Goal: Transaction & Acquisition: Purchase product/service

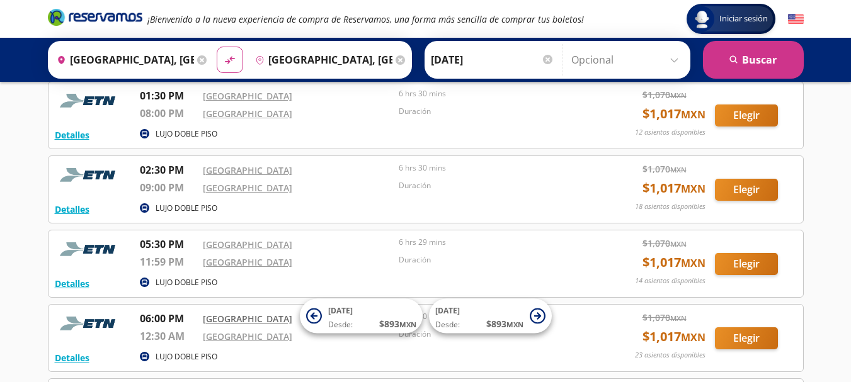
scroll to position [378, 0]
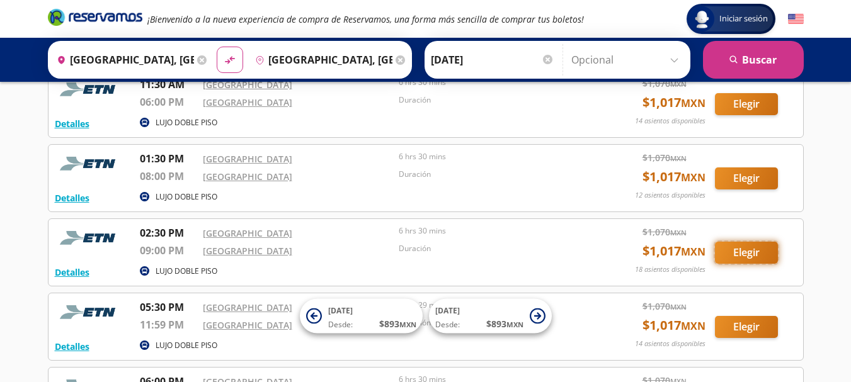
click at [744, 251] on button "Elegir" at bounding box center [746, 253] width 63 height 22
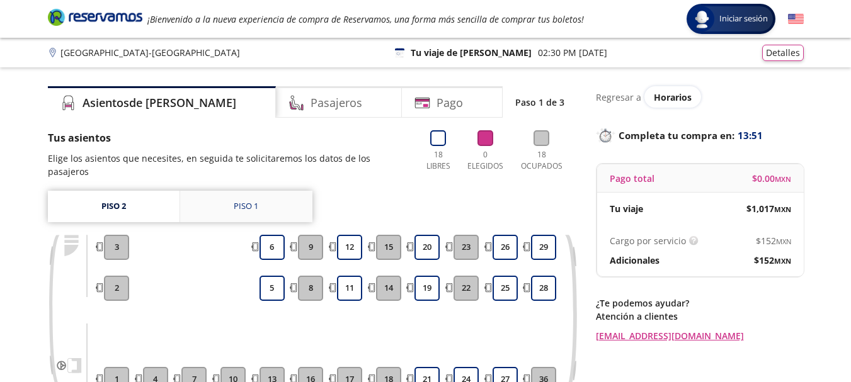
click at [250, 200] on div "Piso 1" at bounding box center [246, 206] width 25 height 13
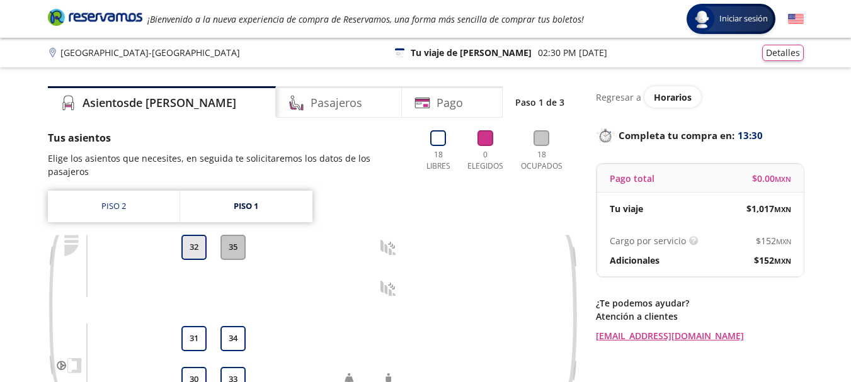
click at [191, 236] on button "32" at bounding box center [193, 247] width 25 height 25
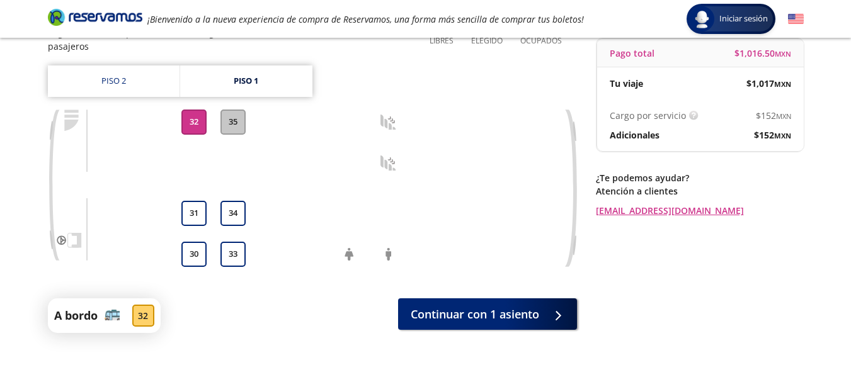
scroll to position [145, 0]
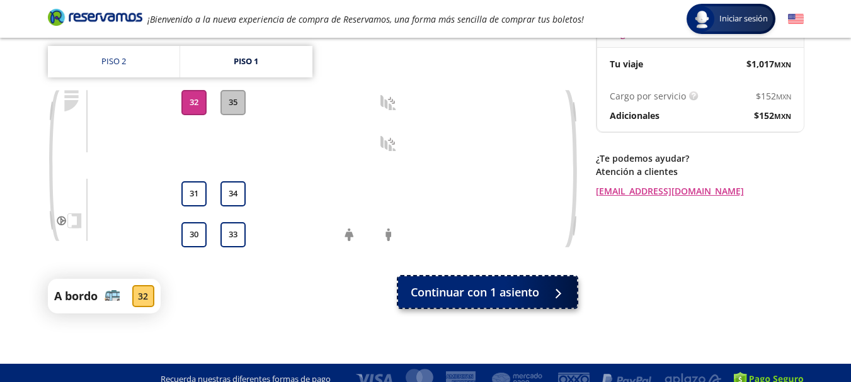
click at [501, 284] on span "Continuar con 1 asiento" at bounding box center [475, 292] width 129 height 17
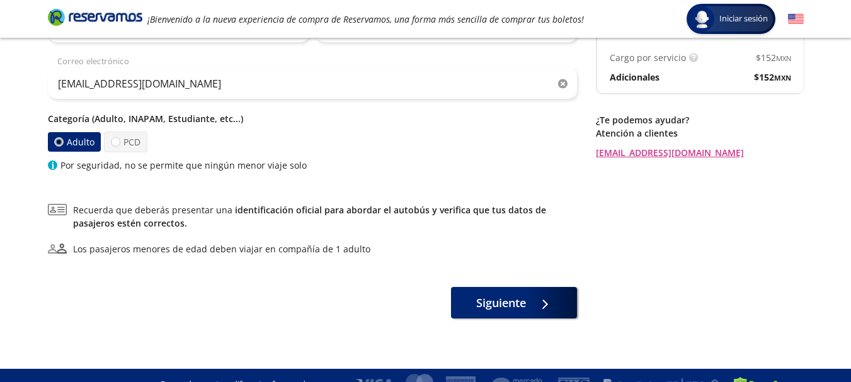
scroll to position [190, 0]
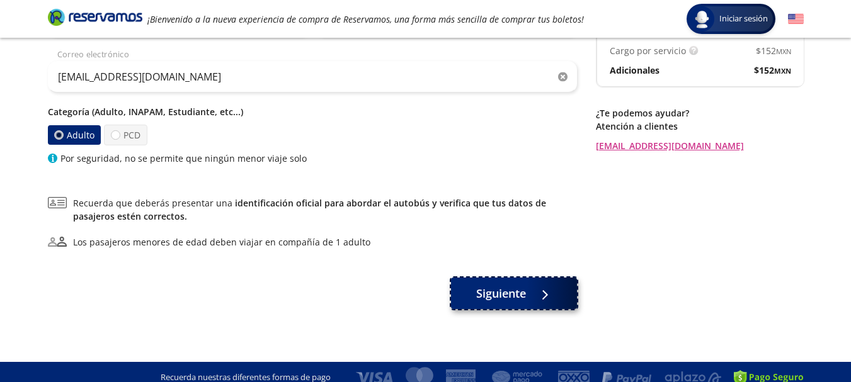
click at [500, 294] on span "Siguiente" at bounding box center [501, 293] width 50 height 17
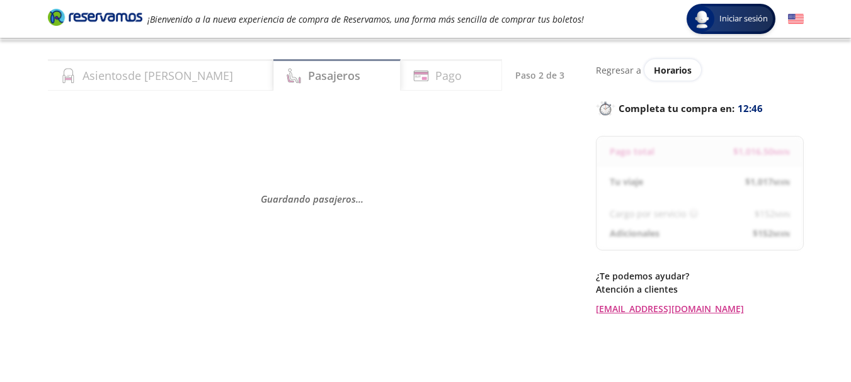
scroll to position [18, 0]
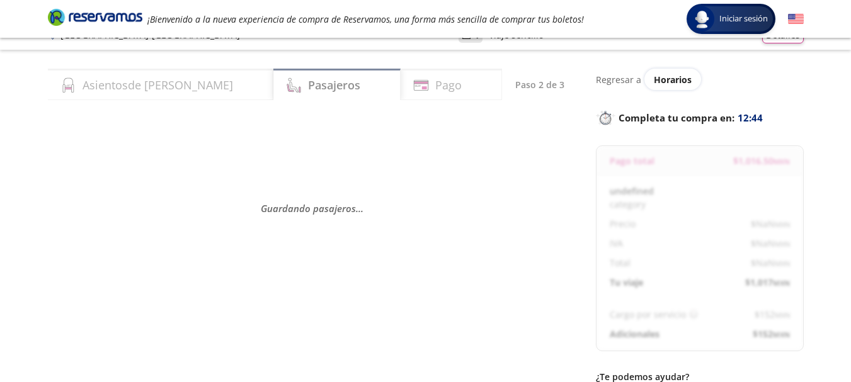
select select "MX"
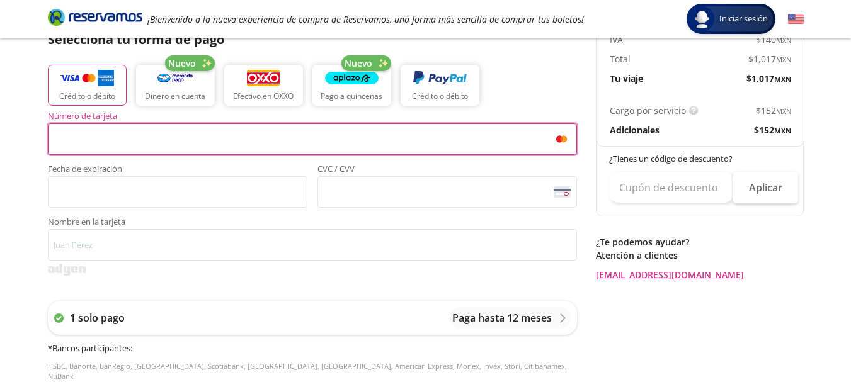
scroll to position [273, 0]
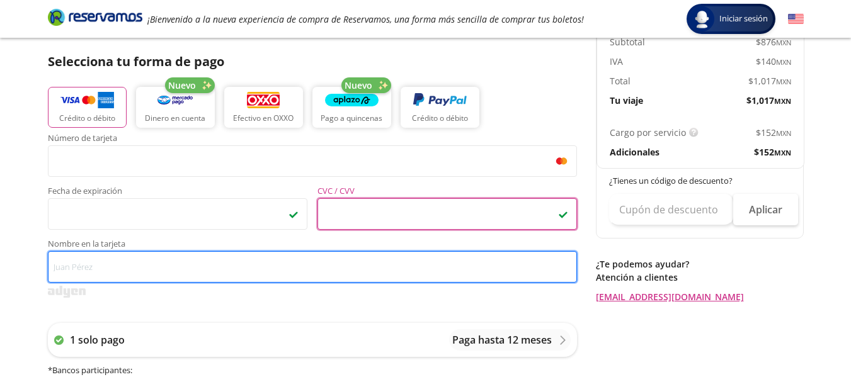
click at [165, 266] on input "Nombre en la tarjeta" at bounding box center [312, 266] width 529 height 31
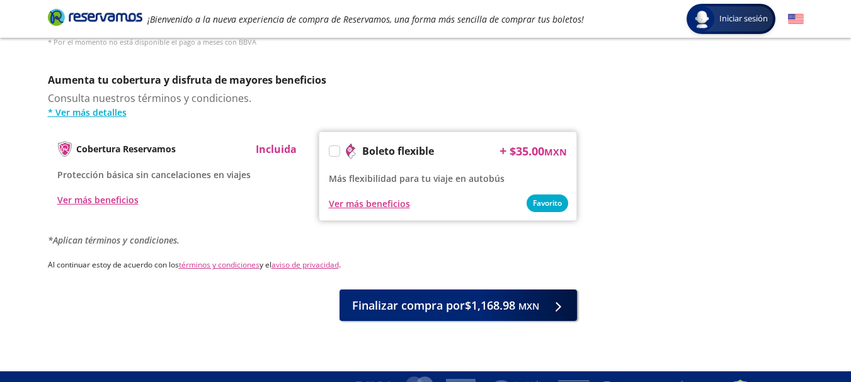
scroll to position [651, 0]
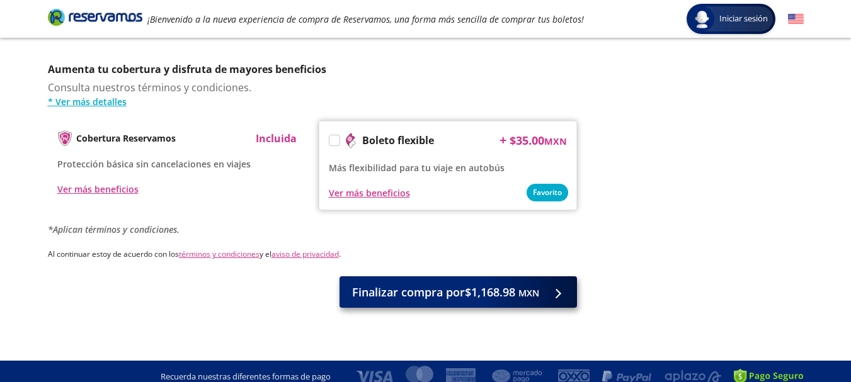
type input "J [PERSON_NAME]"
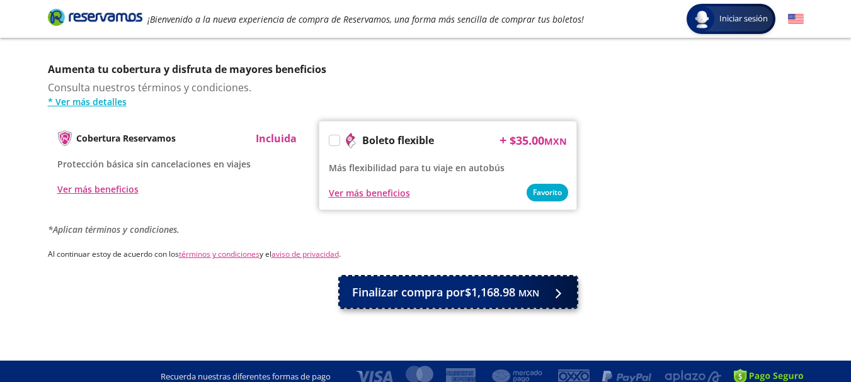
click at [488, 284] on span "Finalizar compra por $1,168.98 MXN" at bounding box center [445, 292] width 187 height 17
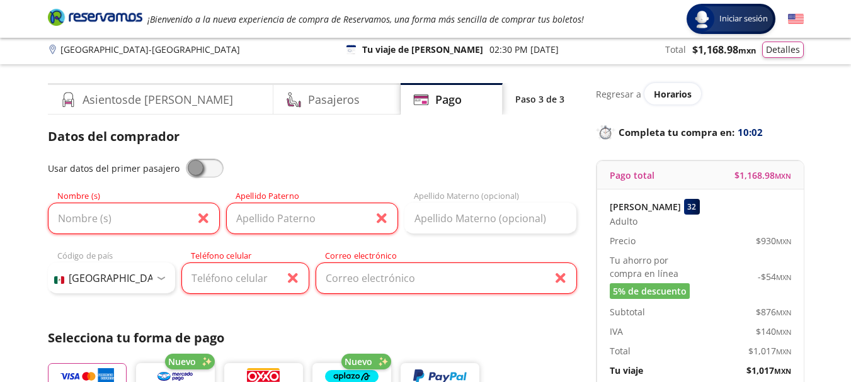
scroll to position [0, 0]
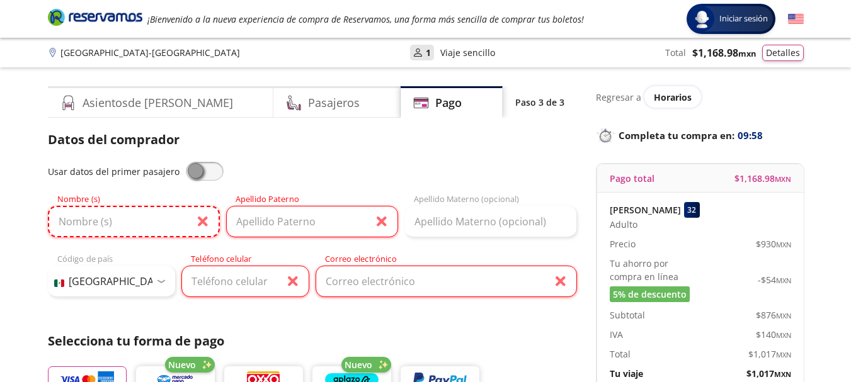
click at [156, 223] on input "Nombre (s)" at bounding box center [134, 221] width 172 height 31
click at [159, 230] on input "Nombre (s)" at bounding box center [134, 221] width 172 height 31
type input "J"
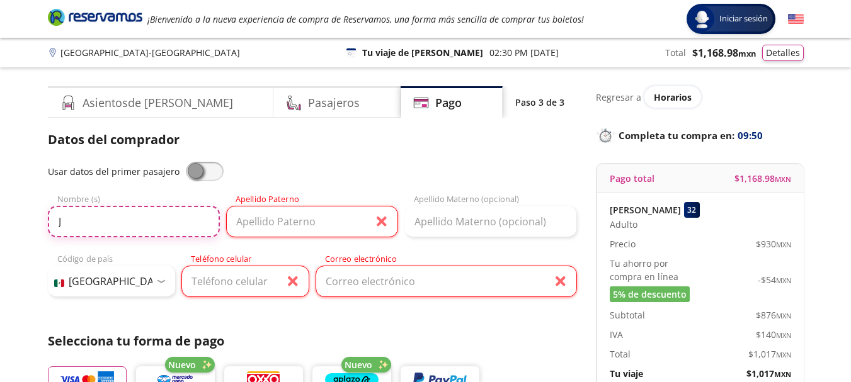
type input "[PERSON_NAME]"
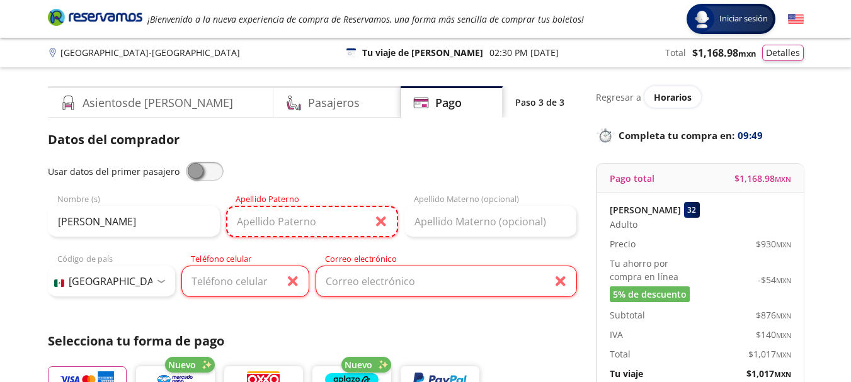
click at [266, 233] on input "Apellido Paterno" at bounding box center [312, 221] width 172 height 31
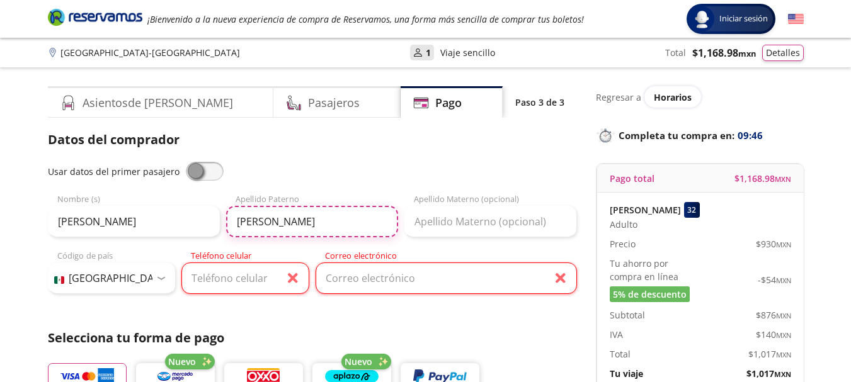
click at [351, 228] on input "[PERSON_NAME]" at bounding box center [312, 221] width 172 height 31
type input "[PERSON_NAME]"
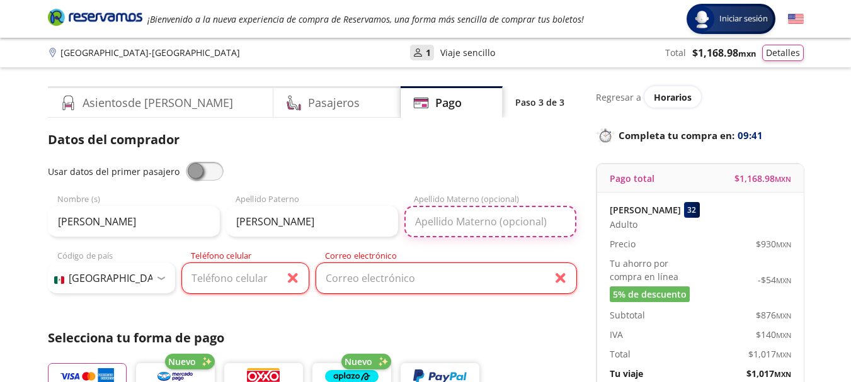
click at [445, 228] on input "Apellido Materno (opcional)" at bounding box center [490, 221] width 172 height 31
type input "[PERSON_NAME]"
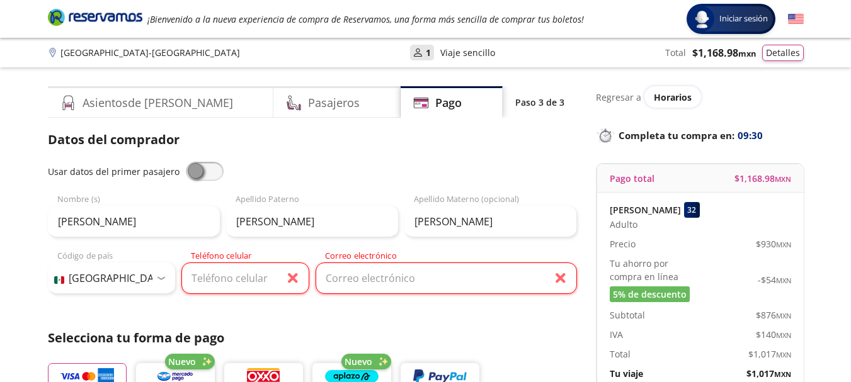
click at [473, 339] on p "Selecciona tu forma de pago" at bounding box center [312, 338] width 529 height 19
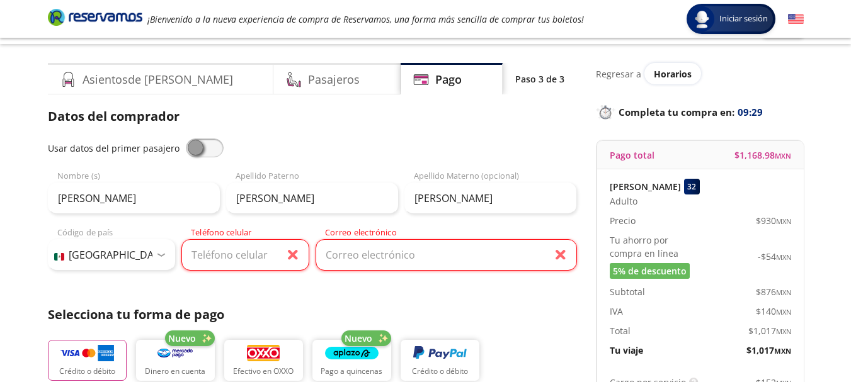
scroll to position [63, 0]
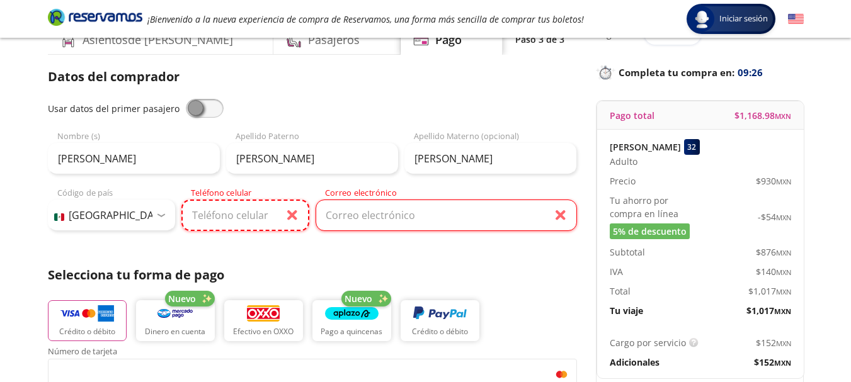
click at [251, 219] on input "Teléfono celular" at bounding box center [245, 215] width 128 height 31
drag, startPoint x: 252, startPoint y: 217, endPoint x: 263, endPoint y: 219, distance: 11.4
click at [260, 216] on input "442412004" at bounding box center [245, 215] width 128 height 31
type input "[PHONE_NUMBER]"
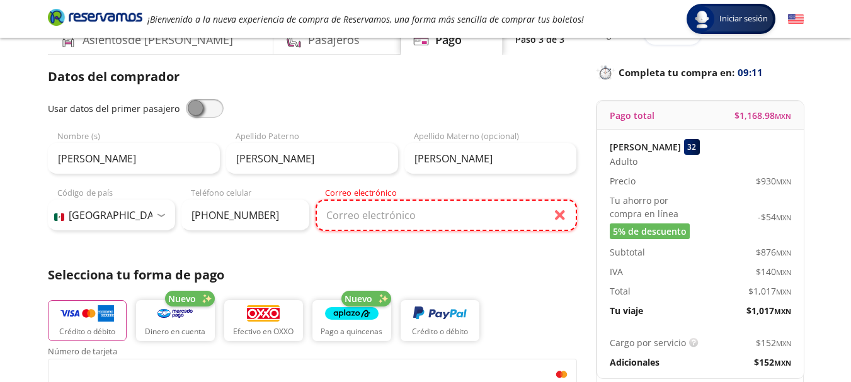
click at [421, 224] on input "Correo electrónico" at bounding box center [446, 215] width 261 height 31
type input "[EMAIL_ADDRESS][DOMAIN_NAME]"
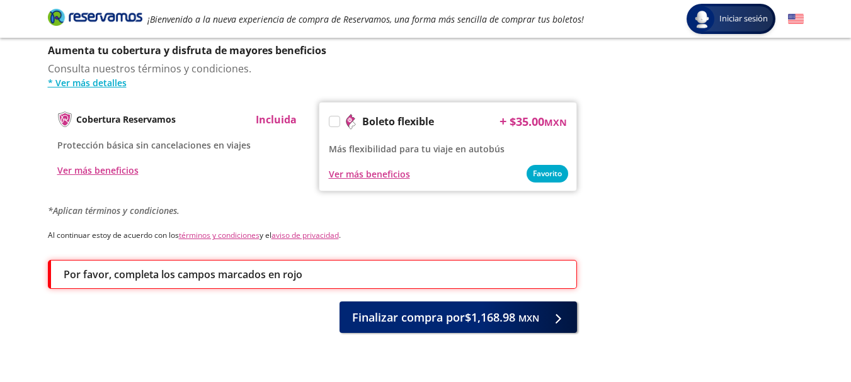
scroll to position [693, 0]
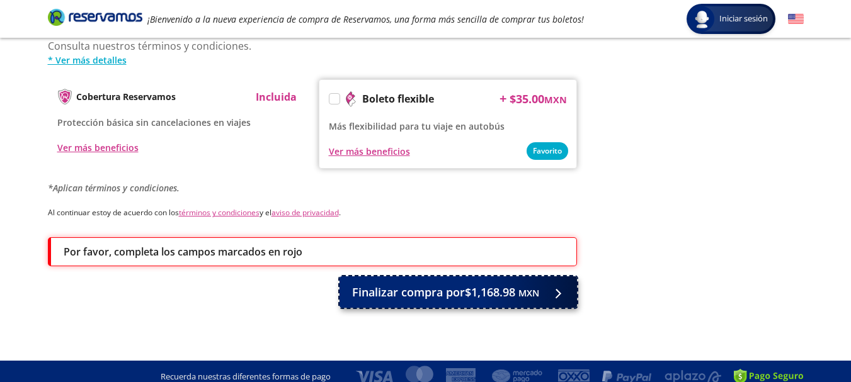
click at [421, 277] on button "Finalizar compra por $1,168.98 MXN" at bounding box center [458, 292] width 237 height 31
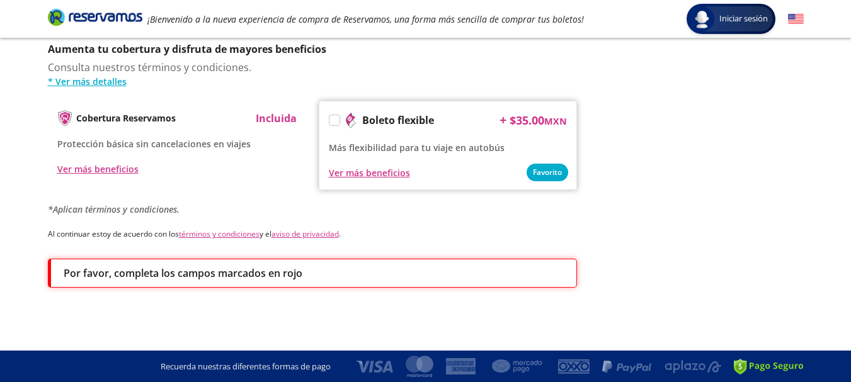
scroll to position [0, 0]
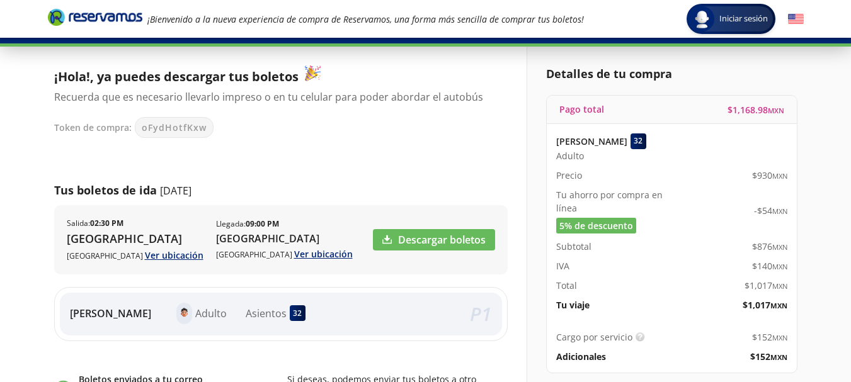
scroll to position [63, 0]
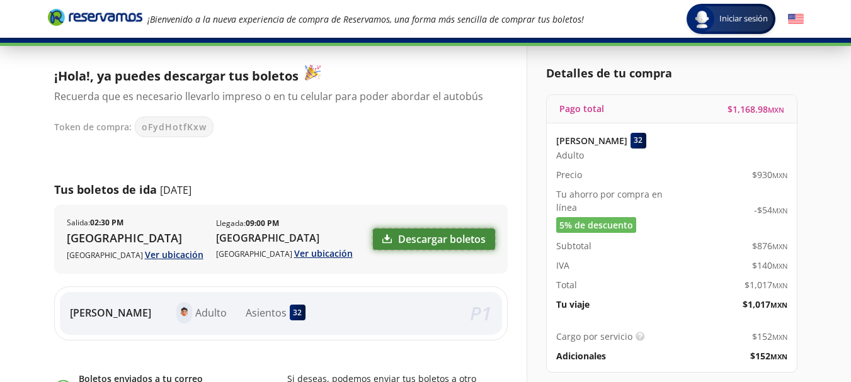
click at [437, 239] on link "Descargar boletos" at bounding box center [434, 239] width 122 height 21
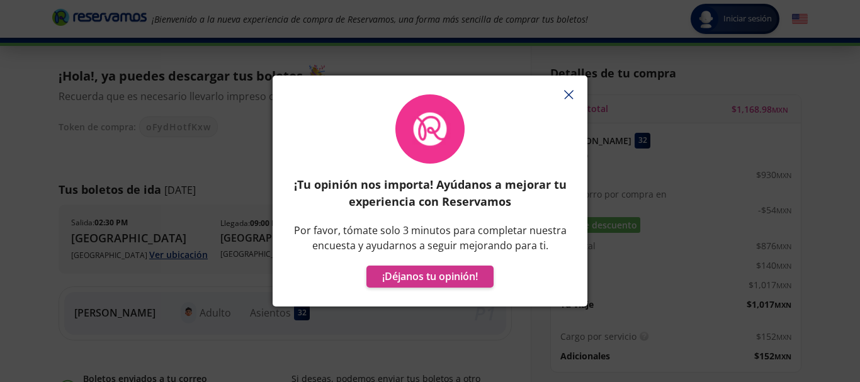
click at [570, 94] on icon "button" at bounding box center [568, 94] width 9 height 9
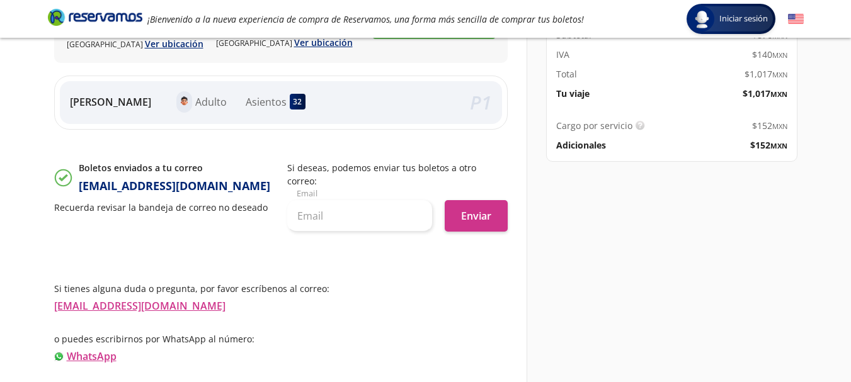
scroll to position [293, 0]
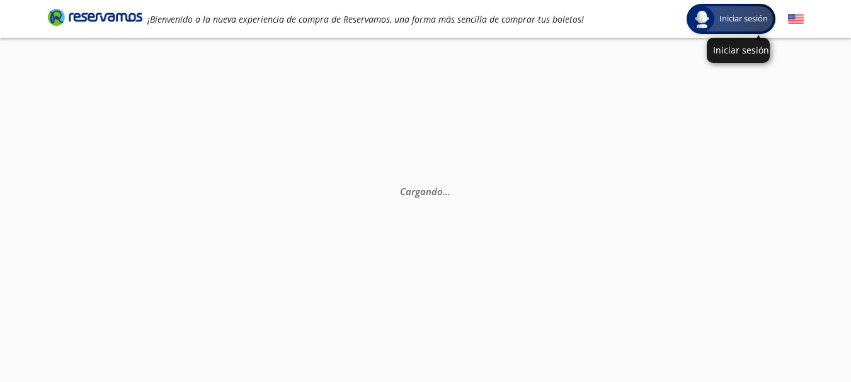
click at [729, 20] on span "Iniciar sesión" at bounding box center [743, 19] width 59 height 13
